Goal: Navigation & Orientation: Find specific page/section

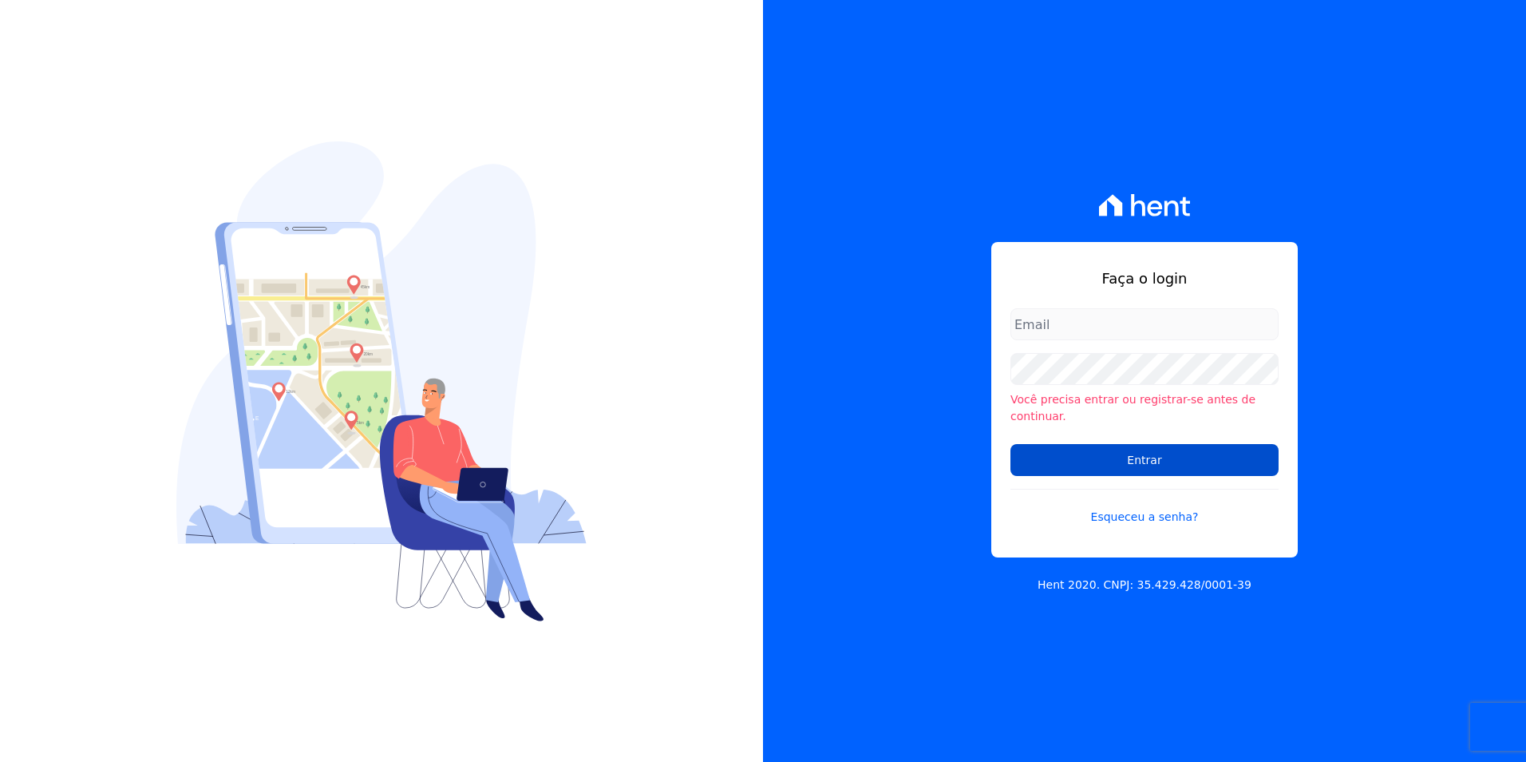
type input "[PERSON_NAME][EMAIL_ADDRESS][PERSON_NAME][DOMAIN_NAME]"
click at [1243, 445] on input "Entrar" at bounding box center [1145, 460] width 268 height 32
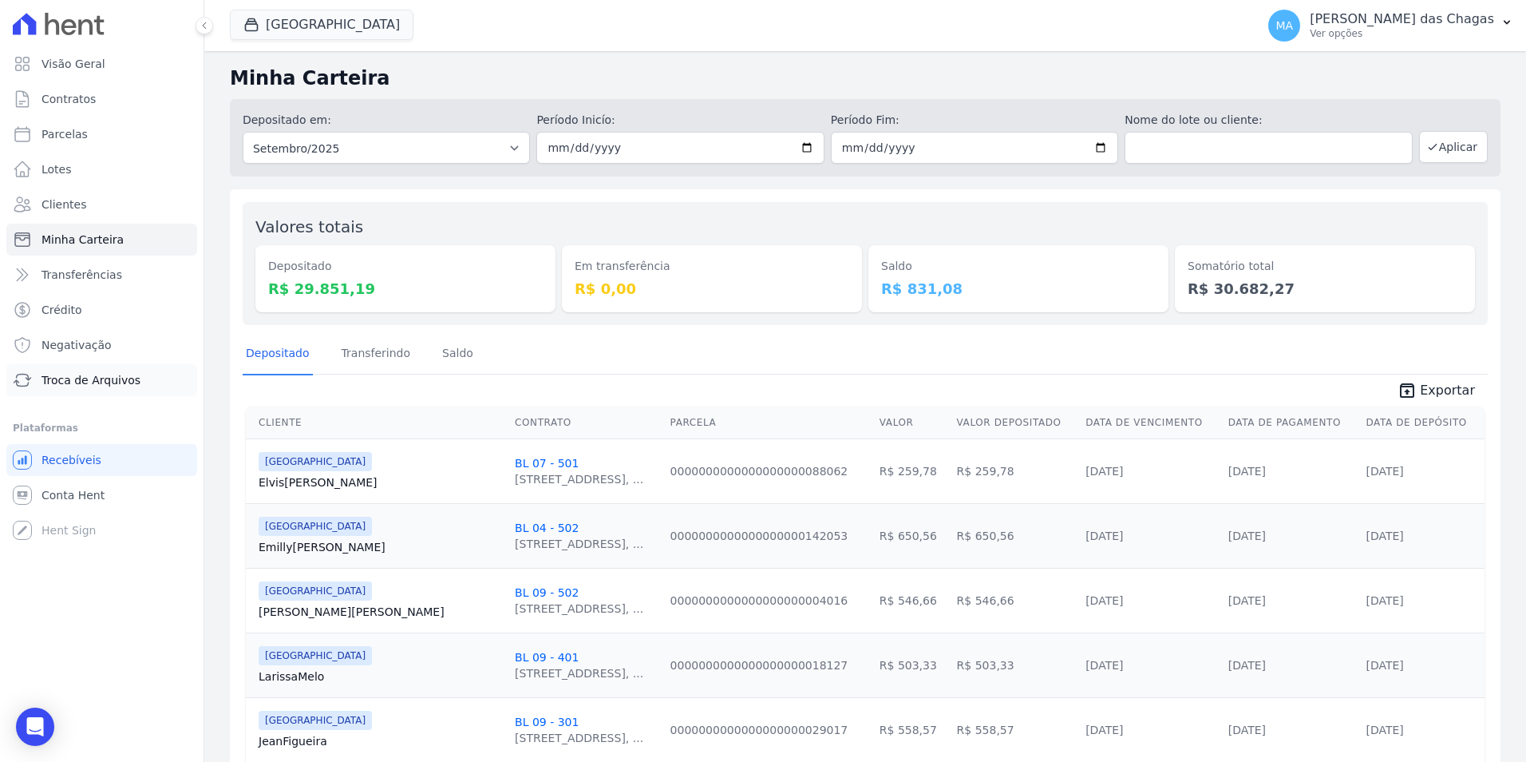
click at [55, 380] on span "Troca de Arquivos" at bounding box center [91, 380] width 99 height 16
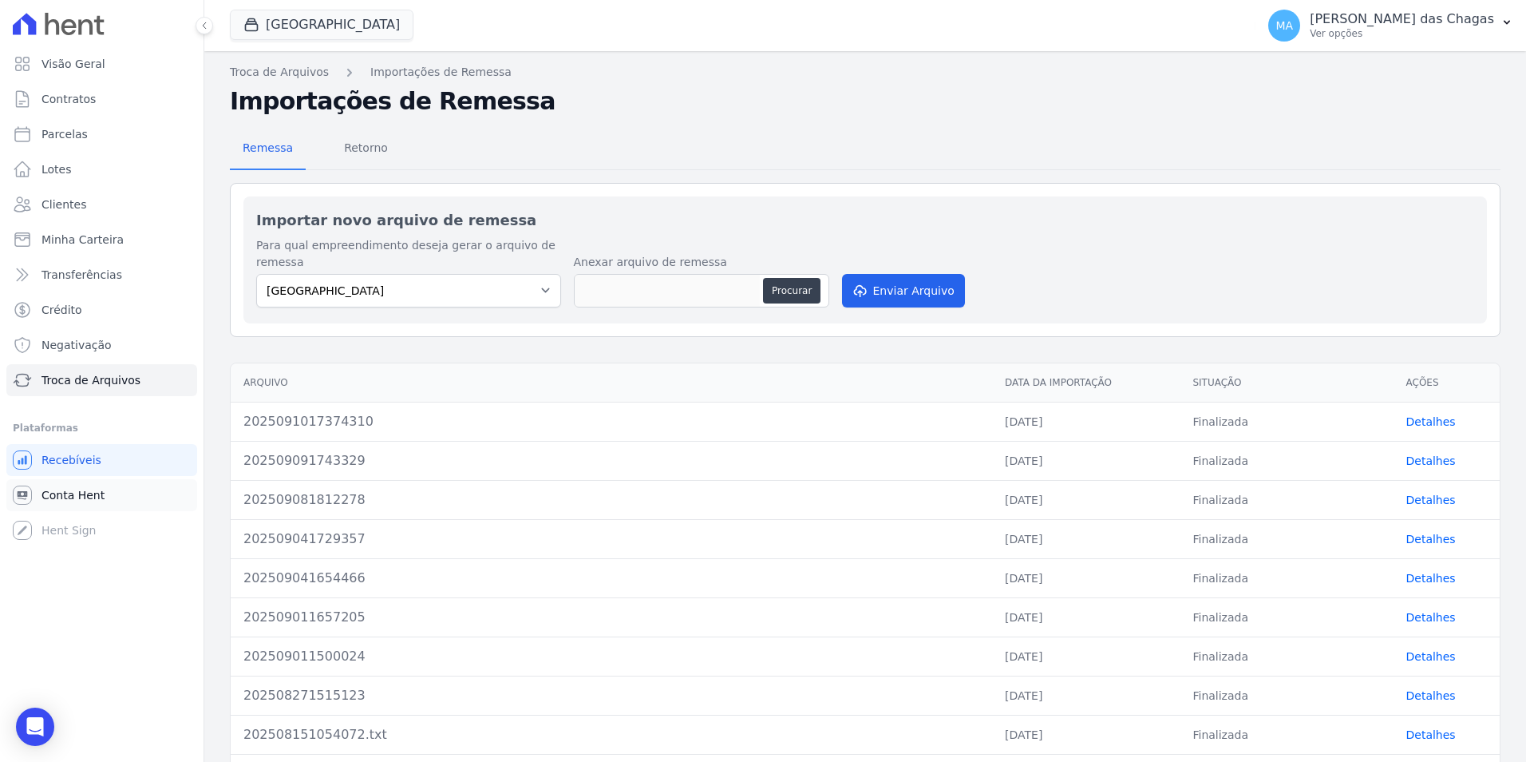
click at [90, 504] on link "Conta Hent" at bounding box center [101, 495] width 191 height 32
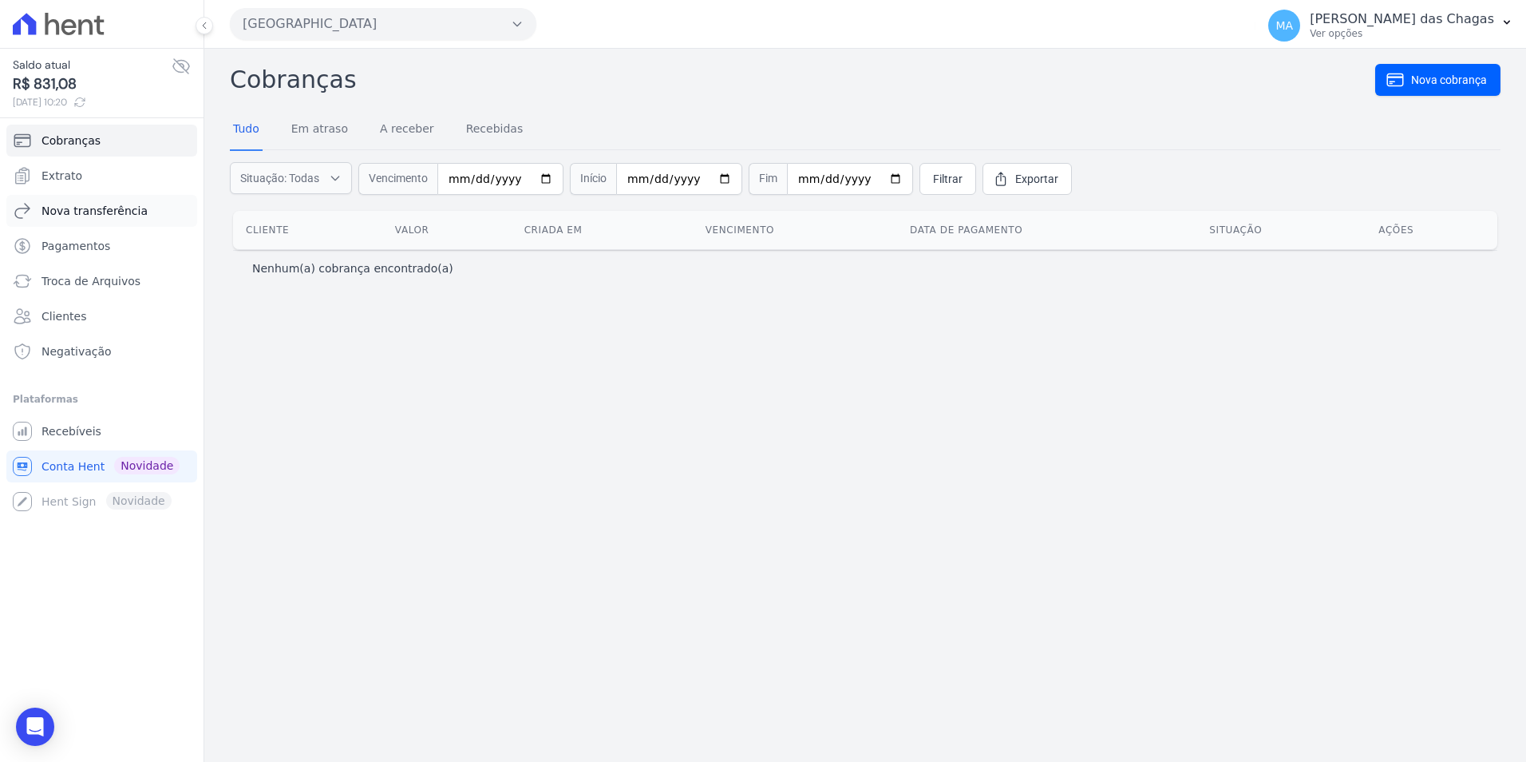
click at [125, 204] on span "Nova transferência" at bounding box center [95, 211] width 106 height 16
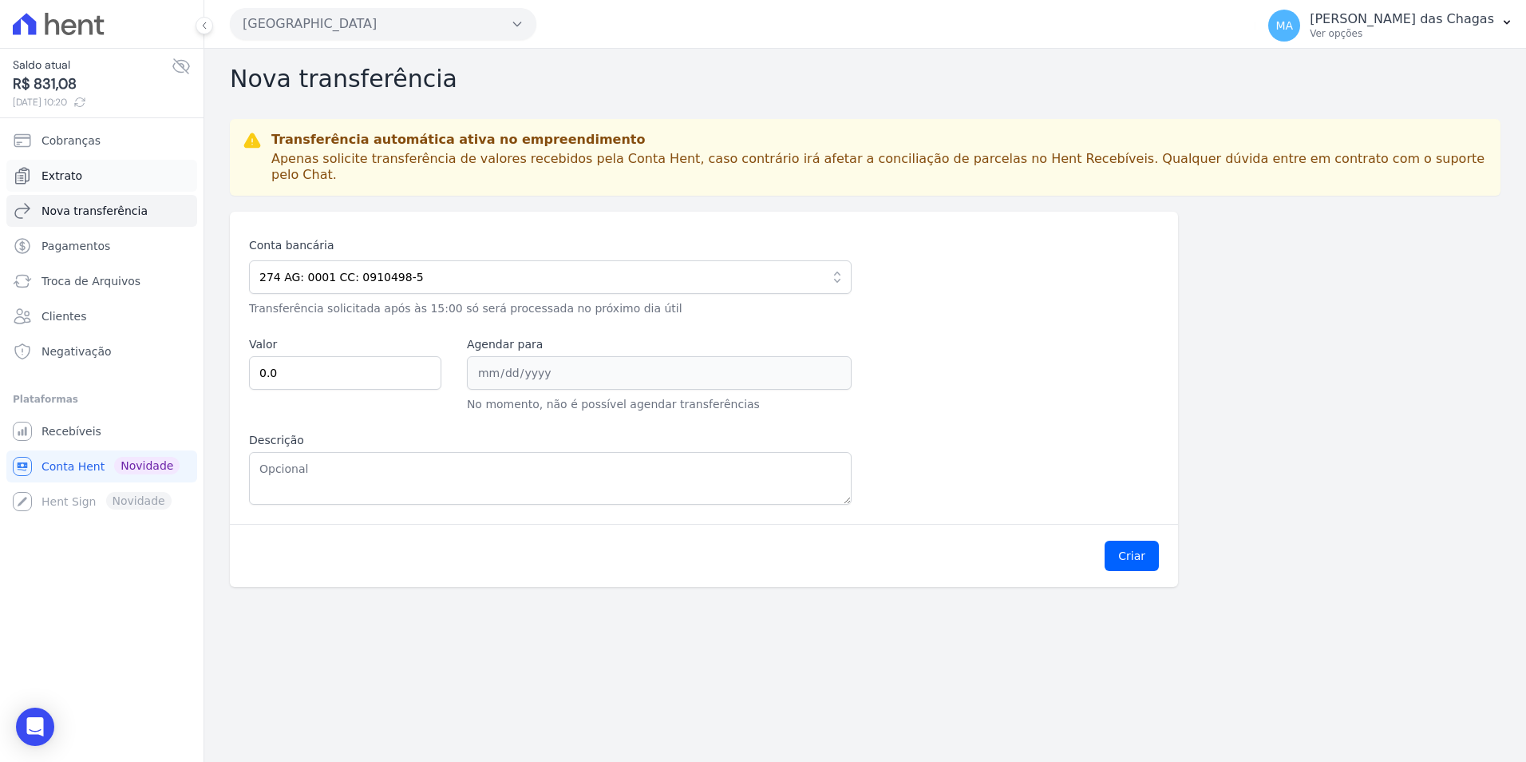
click at [94, 162] on link "Extrato" at bounding box center [101, 176] width 191 height 32
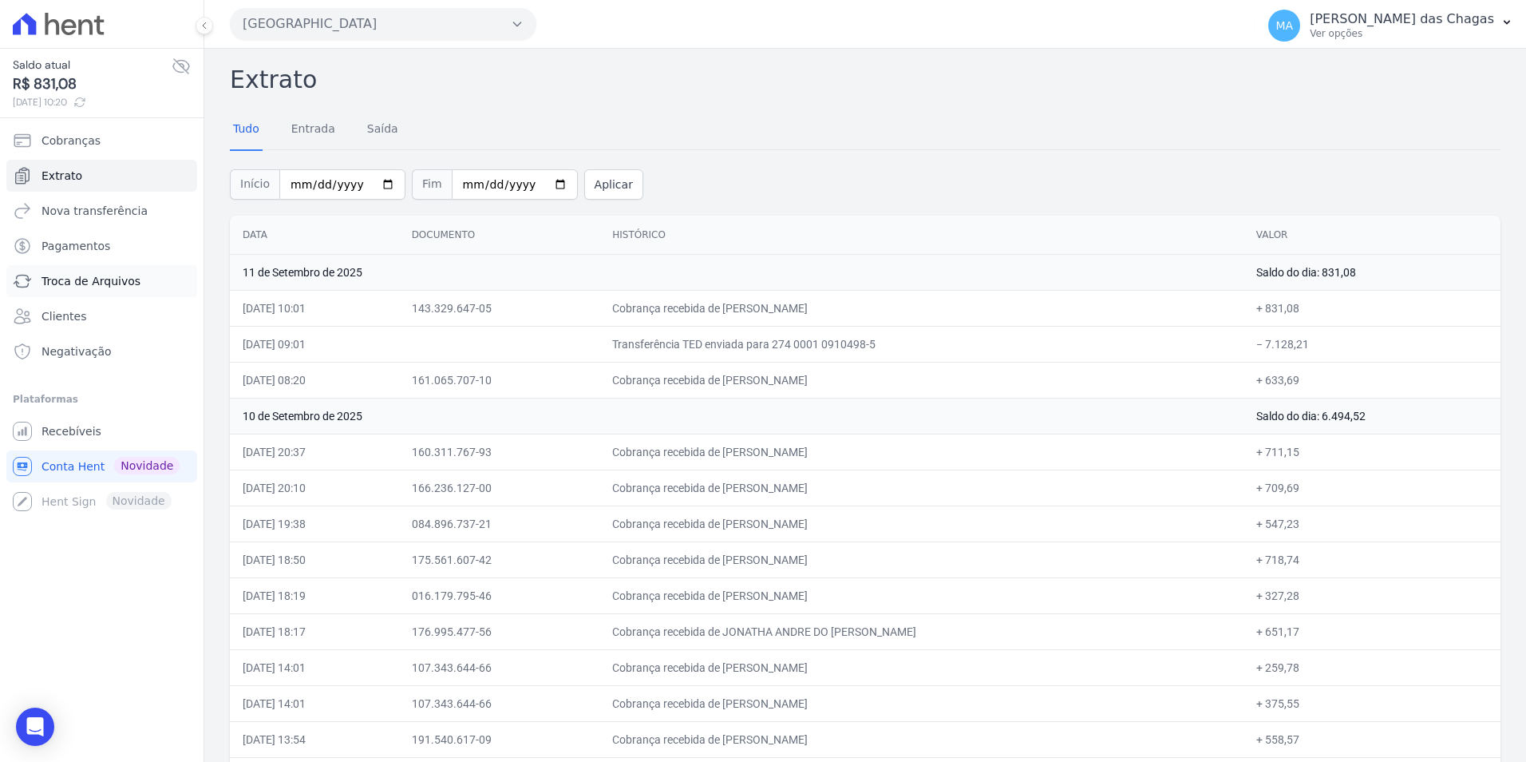
click at [122, 278] on span "Troca de Arquivos" at bounding box center [91, 281] width 99 height 16
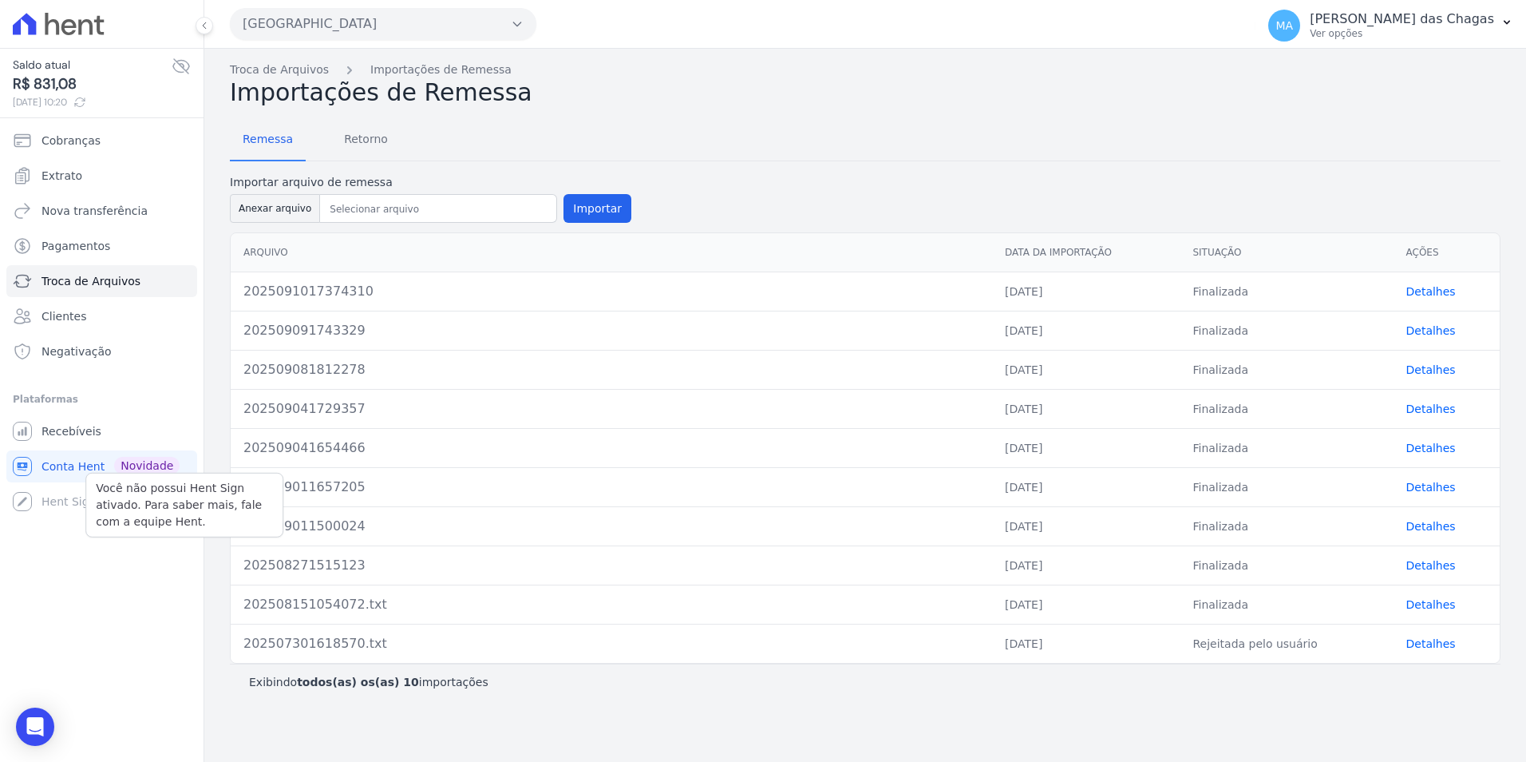
click at [57, 497] on div "Você não possui Hent Sign ativado. Para saber mais, fale com a equipe Hent. Hen…" at bounding box center [101, 501] width 191 height 32
click at [53, 508] on div "Você não possui Hent Sign ativado. Para saber mais, fale com a equipe Hent. Hen…" at bounding box center [101, 501] width 191 height 32
click at [49, 468] on span "Conta Hent" at bounding box center [73, 466] width 63 height 16
click at [49, 426] on span "Recebíveis" at bounding box center [72, 431] width 60 height 16
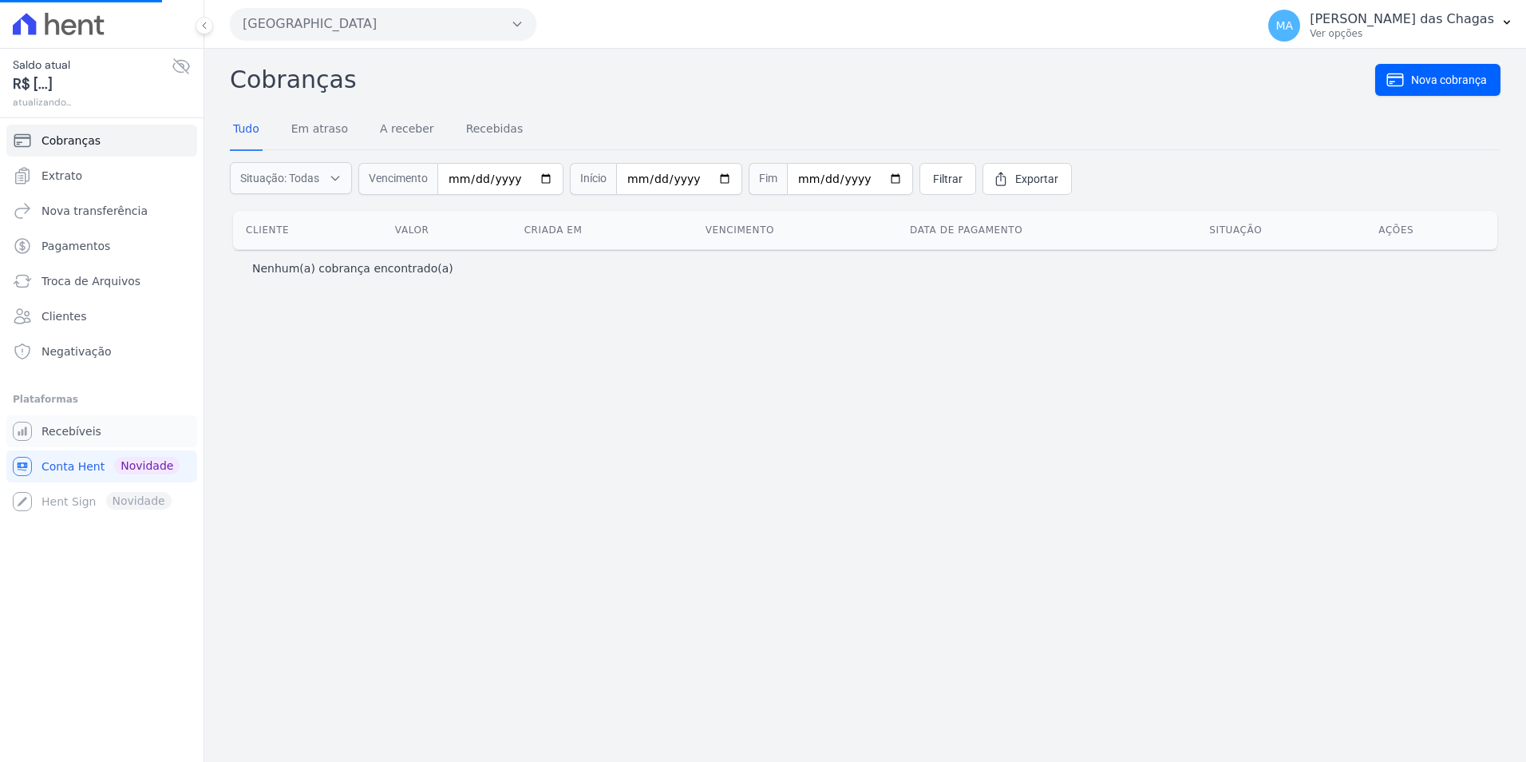
click at [49, 426] on span "Recebíveis" at bounding box center [72, 431] width 60 height 16
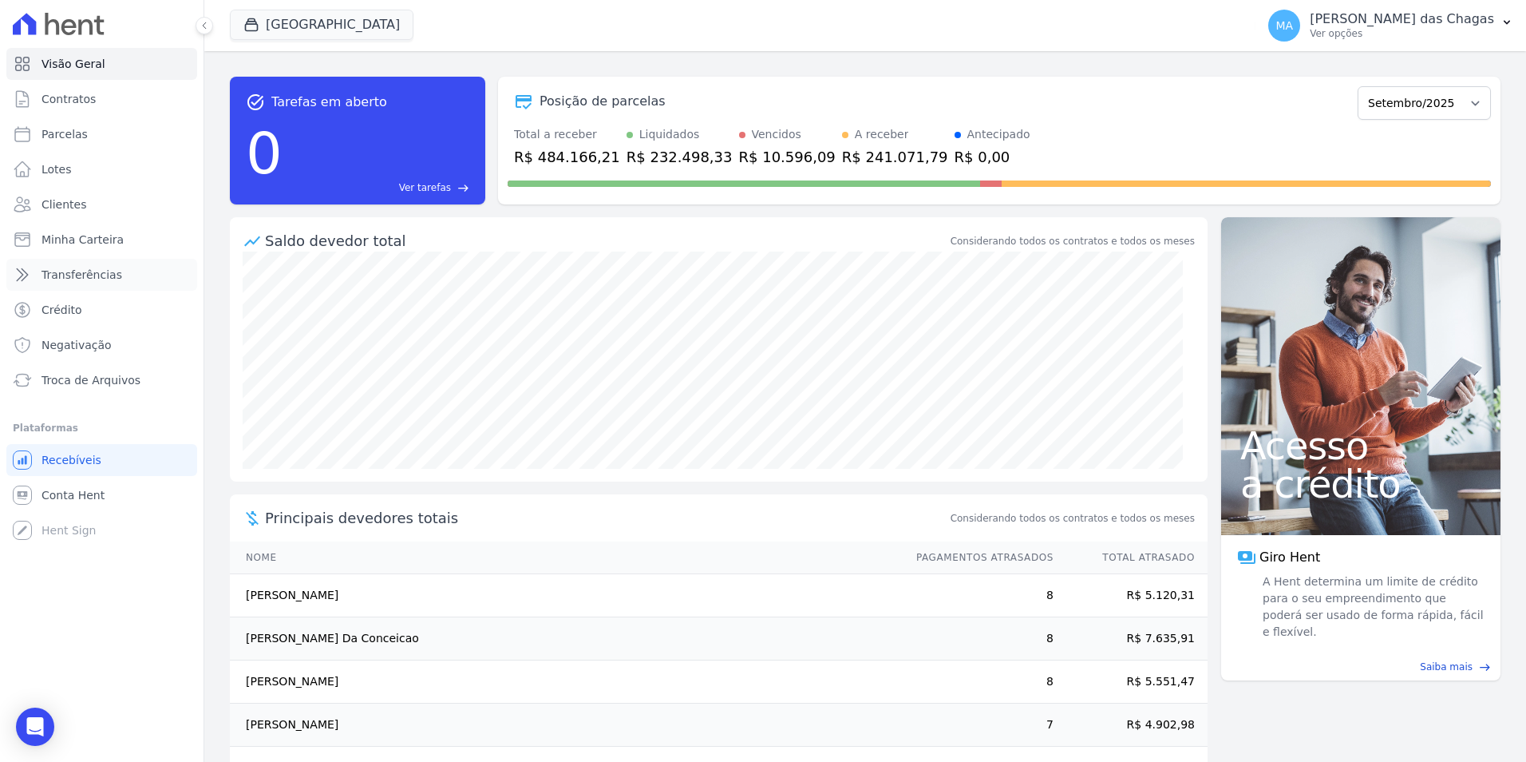
click at [95, 278] on span "Transferências" at bounding box center [82, 275] width 81 height 16
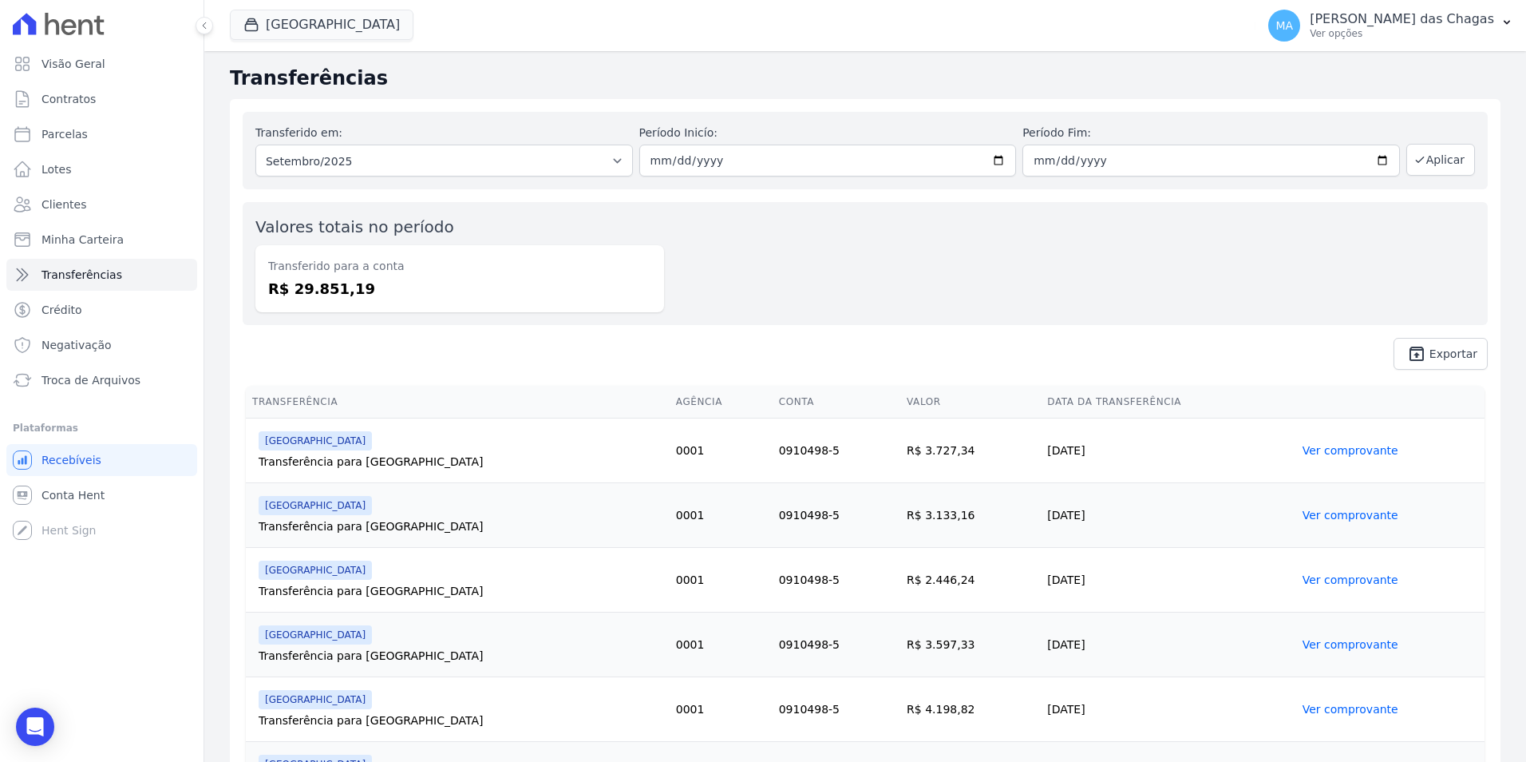
drag, startPoint x: 367, startPoint y: 267, endPoint x: 373, endPoint y: 291, distance: 24.6
click at [370, 271] on dt "Transferido para a conta" at bounding box center [459, 266] width 383 height 17
drag, startPoint x: 373, startPoint y: 298, endPoint x: 281, endPoint y: 276, distance: 94.3
click at [281, 276] on div "Transferido para a conta R$ 29.851,19" at bounding box center [459, 278] width 409 height 67
